Goal: Transaction & Acquisition: Subscribe to service/newsletter

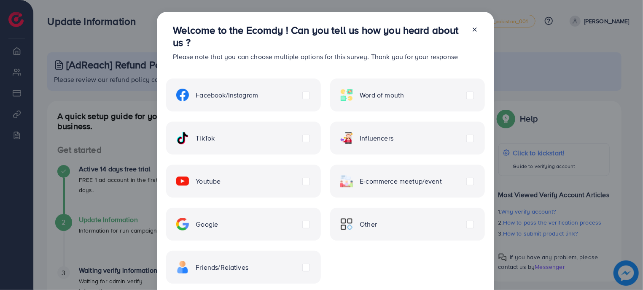
click at [467, 30] on div at bounding box center [470, 46] width 13 height 45
click at [471, 27] on icon at bounding box center [474, 29] width 7 height 7
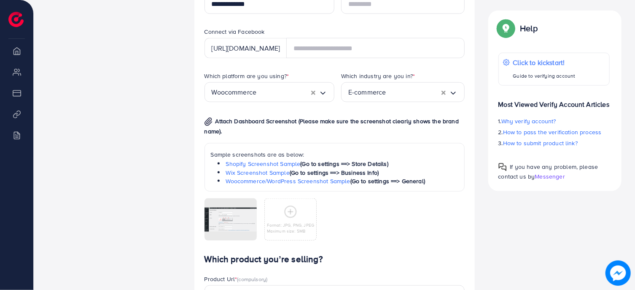
scroll to position [706, 0]
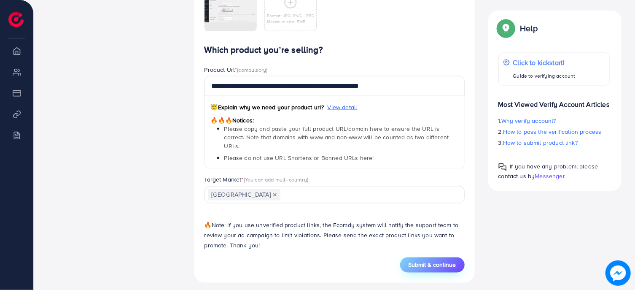
click at [444, 262] on span "Submit & continue" at bounding box center [432, 264] width 48 height 8
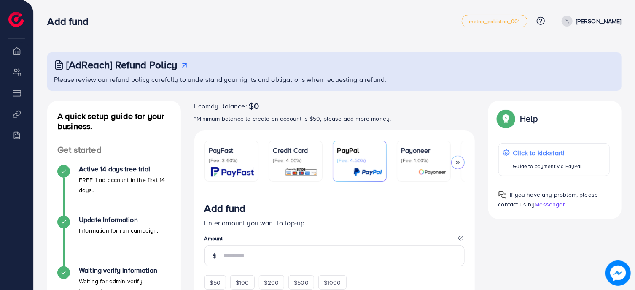
click at [367, 130] on div "Ecomdy Balance: $0 *Minimum balance to create an account is $50, please add mor…" at bounding box center [334, 116] width 280 height 30
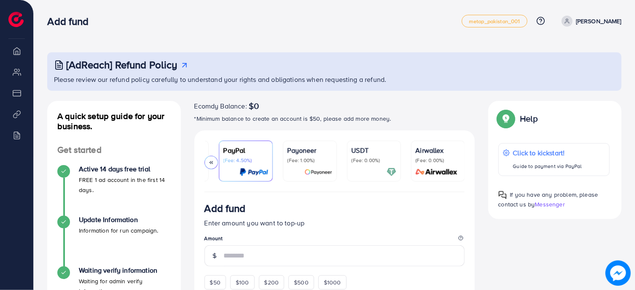
click at [358, 80] on p "Please review our refund policy carefully to understand your rights and obligat…" at bounding box center [335, 79] width 562 height 10
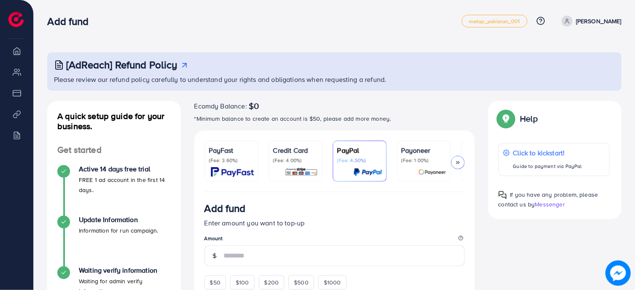
click at [224, 153] on p "PayFast" at bounding box center [231, 150] width 45 height 10
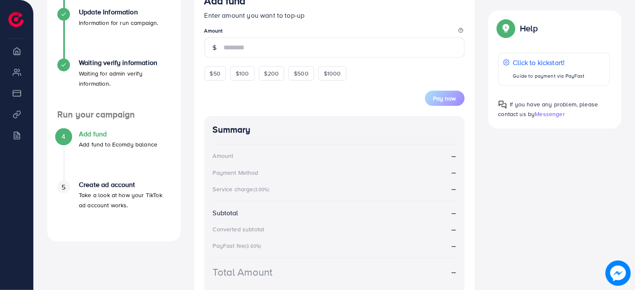
scroll to position [226, 0]
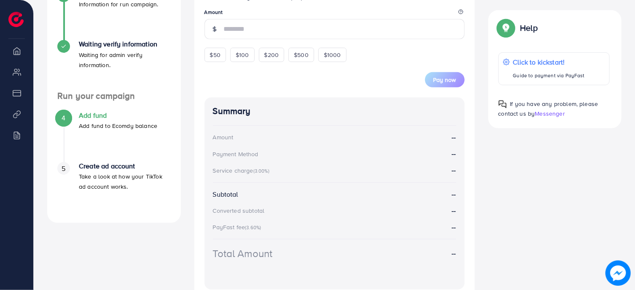
click at [213, 59] on span "$50" at bounding box center [215, 55] width 11 height 8
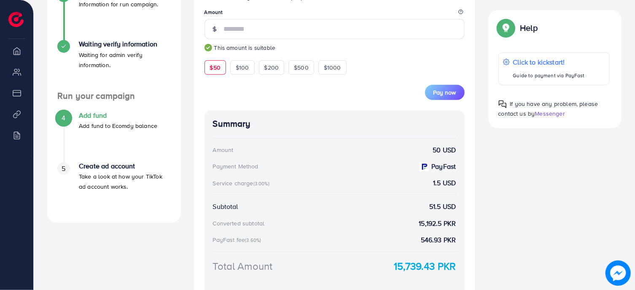
type input "**"
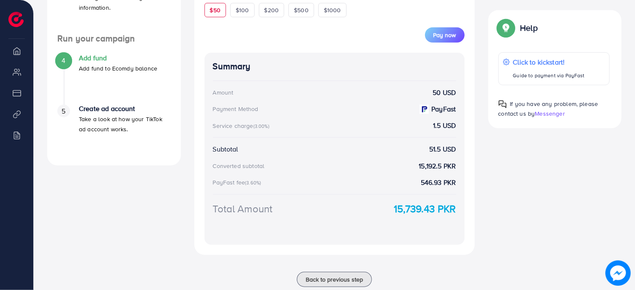
scroll to position [312, 0]
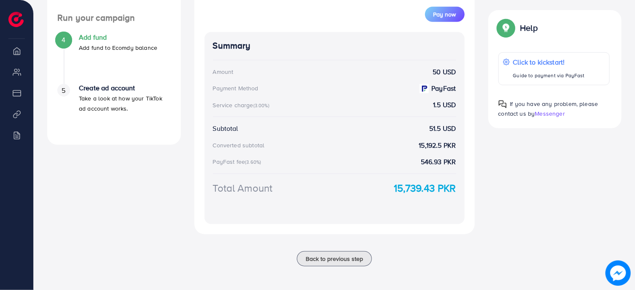
click at [421, 195] on div "Summary Amount 50 USD Payment Method PayFast Service charge (3.00%) 1.5 USD Sub…" at bounding box center [334, 128] width 260 height 192
drag, startPoint x: 421, startPoint y: 195, endPoint x: 407, endPoint y: 193, distance: 14.1
click at [407, 193] on div "Summary Amount 50 USD Payment Method PayFast Service charge (3.00%) 1.5 USD Sub…" at bounding box center [334, 128] width 260 height 192
click at [407, 193] on strong "15,739.43 PKR" at bounding box center [425, 187] width 62 height 15
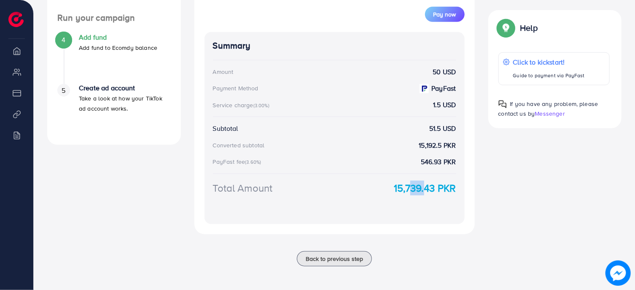
click at [407, 193] on strong "15,739.43 PKR" at bounding box center [425, 187] width 62 height 15
click at [529, 233] on div "A quick setup guide for your business. Get started Active 14 days free trial FR…" at bounding box center [333, 36] width 587 height 479
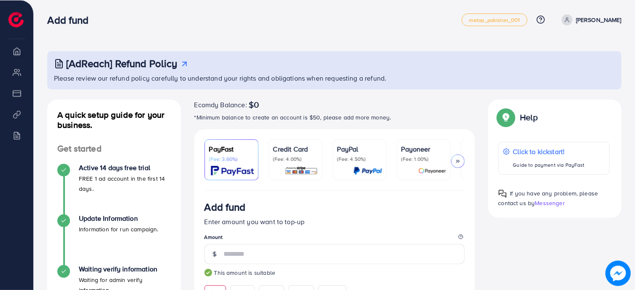
scroll to position [0, 0]
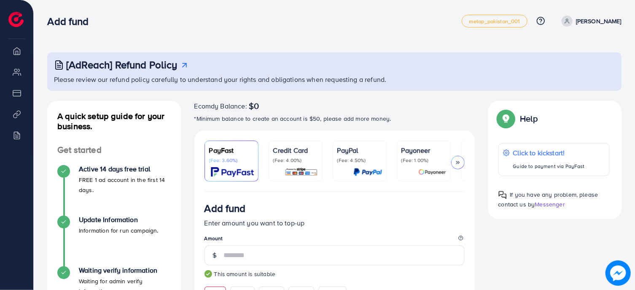
click at [114, 182] on p "FREE 1 ad account in the first 14 days." at bounding box center [125, 184] width 92 height 20
click at [585, 24] on p "[PERSON_NAME]" at bounding box center [599, 21] width 46 height 10
click at [450, 8] on nav "Add fund metap_pakistan_001 Help Center Contact Support Plans and Pricing Term …" at bounding box center [334, 21] width 574 height 30
click at [489, 23] on span "metap_pakistan_001" at bounding box center [494, 21] width 51 height 5
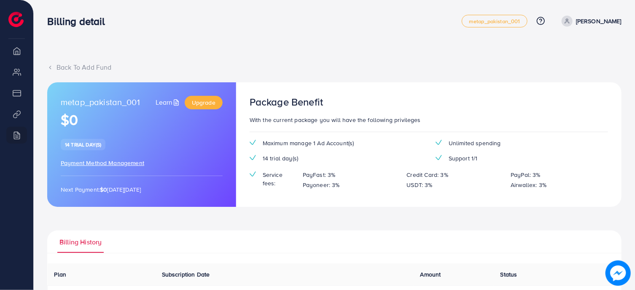
click at [80, 149] on div "14 trial day(s)" at bounding box center [83, 144] width 45 height 11
click at [199, 144] on div "metap_pakistan_001 Learn Upgrade $0 14 trial day(s) Payment Method Management N…" at bounding box center [141, 144] width 189 height 124
click at [210, 108] on link "Upgrade" at bounding box center [204, 102] width 38 height 13
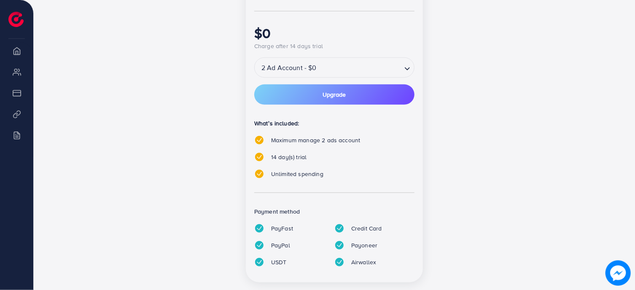
scroll to position [228, 0]
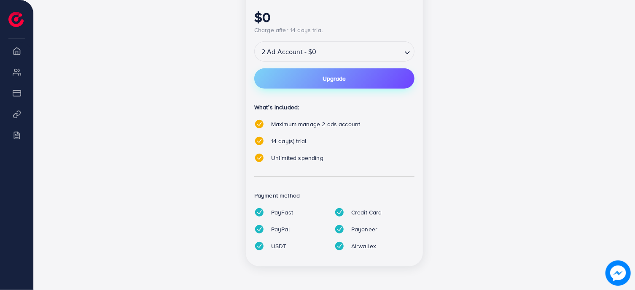
click at [350, 81] on button "Upgrade" at bounding box center [334, 78] width 160 height 20
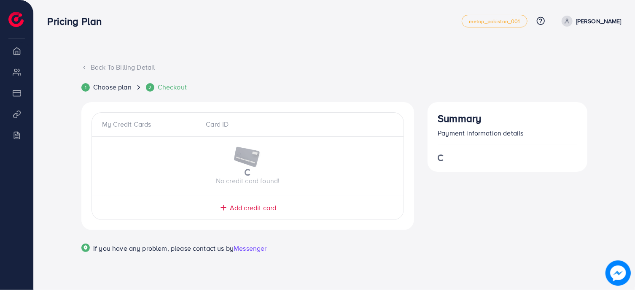
scroll to position [0, 0]
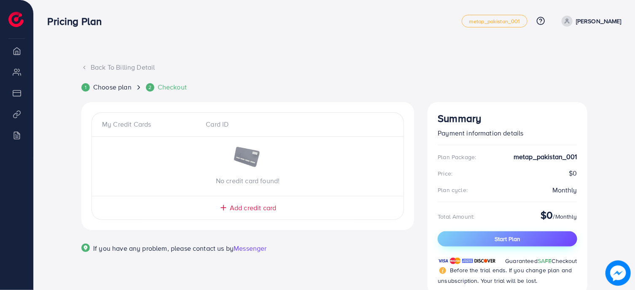
click at [538, 234] on button "Start Plan" at bounding box center [506, 238] width 139 height 15
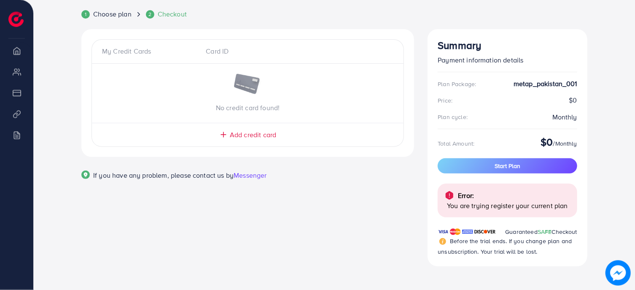
scroll to position [73, 0]
click at [497, 210] on div "Error: You are trying register your current plan" at bounding box center [506, 200] width 139 height 34
click at [469, 209] on p "You are trying register your current plan" at bounding box center [508, 205] width 123 height 10
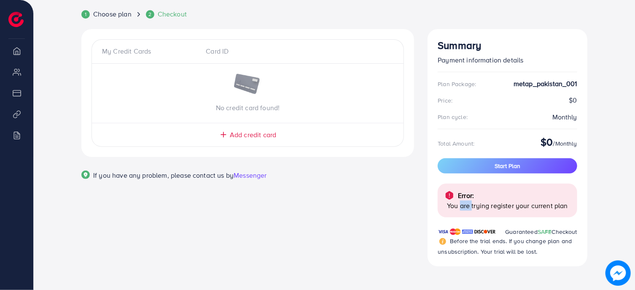
click at [469, 209] on p "You are trying register your current plan" at bounding box center [508, 205] width 123 height 10
click at [534, 209] on p "You are trying register your current plan" at bounding box center [508, 205] width 123 height 10
click at [574, 209] on div "Error: You are trying register your current plan" at bounding box center [506, 200] width 139 height 34
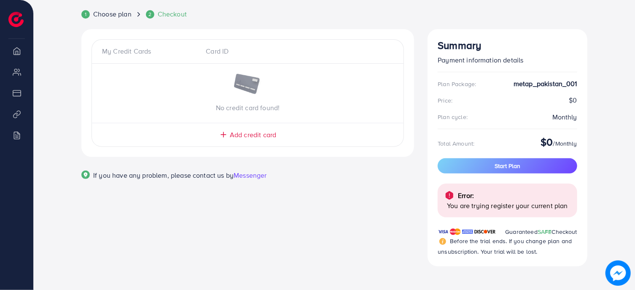
click at [574, 209] on div "Error: You are trying register your current plan" at bounding box center [506, 200] width 139 height 34
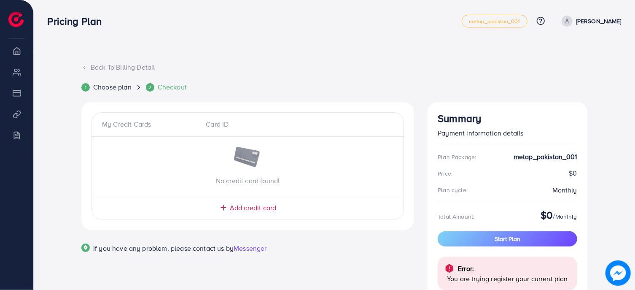
drag, startPoint x: 563, startPoint y: 174, endPoint x: 587, endPoint y: 173, distance: 23.2
click at [587, 173] on div "Summary Payment information details Plan Package: metap_pakistan_001 Price: $0 …" at bounding box center [507, 220] width 160 height 237
click at [112, 89] on span "Choose plan" at bounding box center [112, 87] width 38 height 10
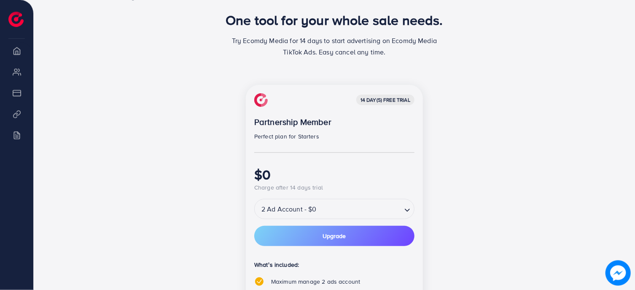
scroll to position [135, 0]
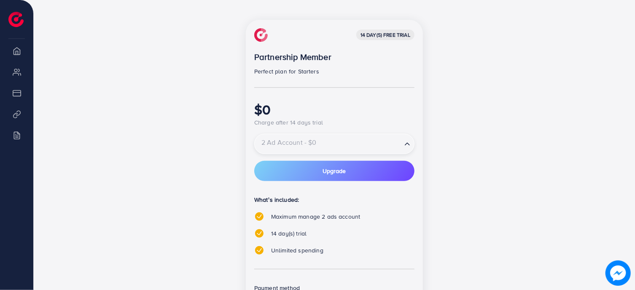
click at [306, 141] on div "2 Ad Account - $0" at bounding box center [328, 143] width 147 height 15
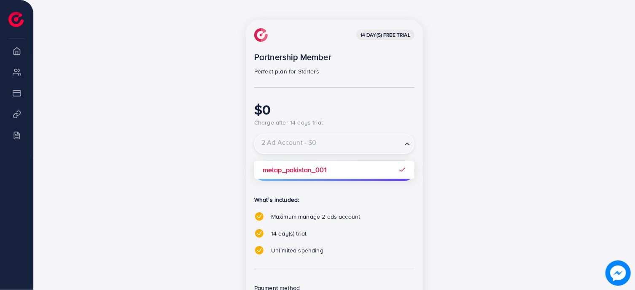
click at [317, 172] on div "14 day(s) free trial Partnership Member Perfect plan for Starters $0 Charge aft…" at bounding box center [334, 189] width 177 height 339
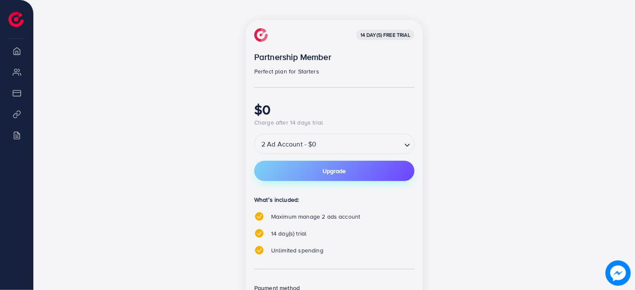
click at [309, 174] on button "Upgrade" at bounding box center [334, 171] width 160 height 20
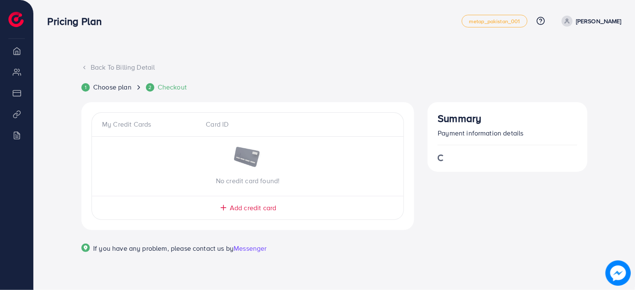
scroll to position [0, 0]
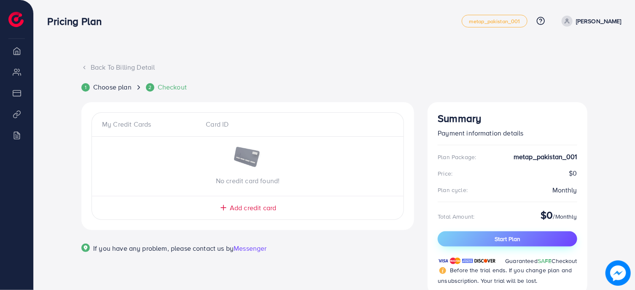
click at [550, 243] on button "Start Plan" at bounding box center [506, 238] width 139 height 15
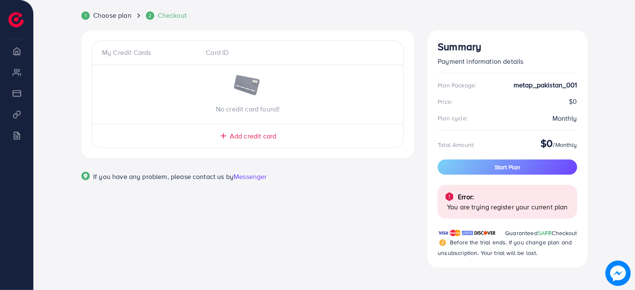
scroll to position [73, 0]
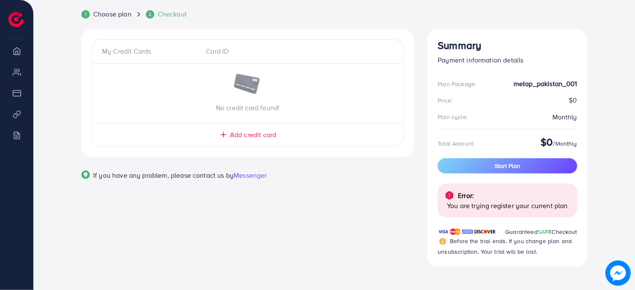
click at [275, 138] on span "Add credit card" at bounding box center [253, 135] width 46 height 10
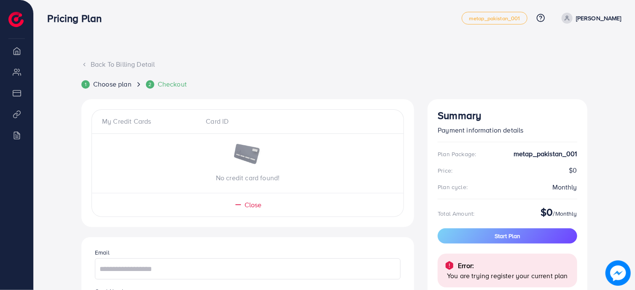
scroll to position [0, 0]
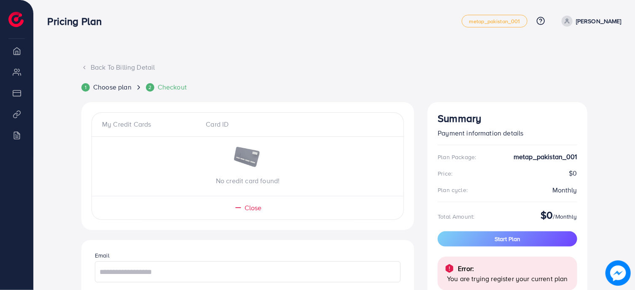
click at [500, 14] on div "Pricing Plan metap_pakistan_001 Help Center Contact Support Plans and Pricing T…" at bounding box center [334, 21] width 574 height 24
click at [622, 27] on div "Back To Billing Detail 1 Choose plan 2 Checkout My Credit Cards Card ID No cred…" at bounding box center [334, 252] width 601 height 505
click at [616, 24] on p "[PERSON_NAME]" at bounding box center [599, 21] width 46 height 10
click at [461, 19] on div "Pricing Plan" at bounding box center [254, 21] width 414 height 12
click at [14, 54] on li "Overview" at bounding box center [16, 50] width 33 height 17
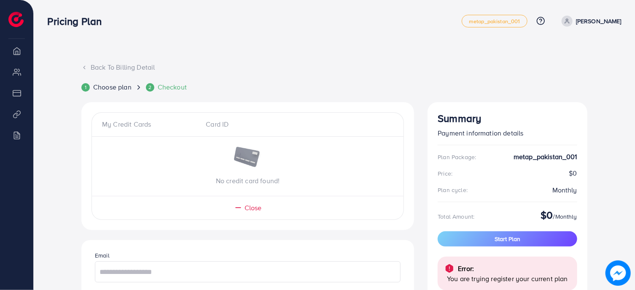
click at [15, 17] on img at bounding box center [15, 19] width 15 height 15
